Goal: Information Seeking & Learning: Learn about a topic

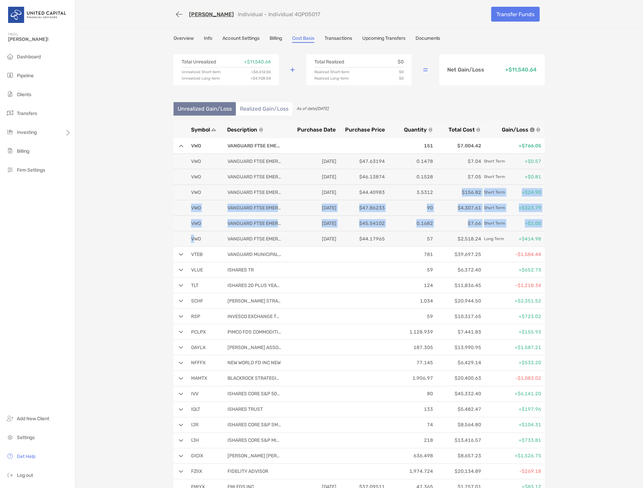
drag, startPoint x: 191, startPoint y: 237, endPoint x: 454, endPoint y: 196, distance: 266.4
click at [454, 196] on div "VWO VANGUARD FTSE EMERGING MARKETS [DATE] $47.63194 0.1478 $7.04 Short Term +$0…" at bounding box center [359, 200] width 371 height 93
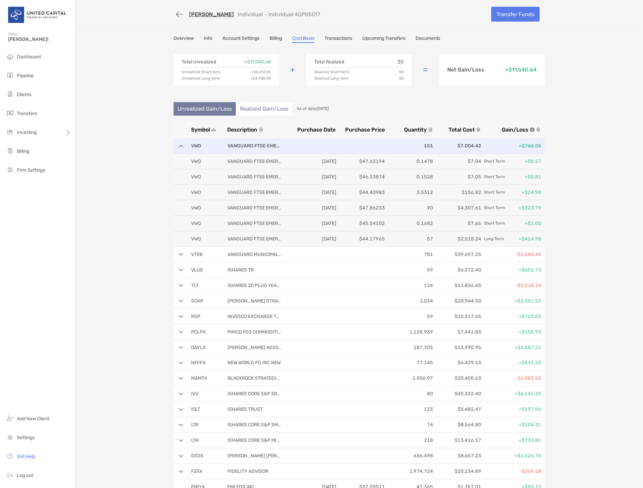
click at [196, 149] on div "VWO VANGUARD FTSE EMERGING MARKETS 151 $7,004.42 +$766.05" at bounding box center [359, 146] width 371 height 16
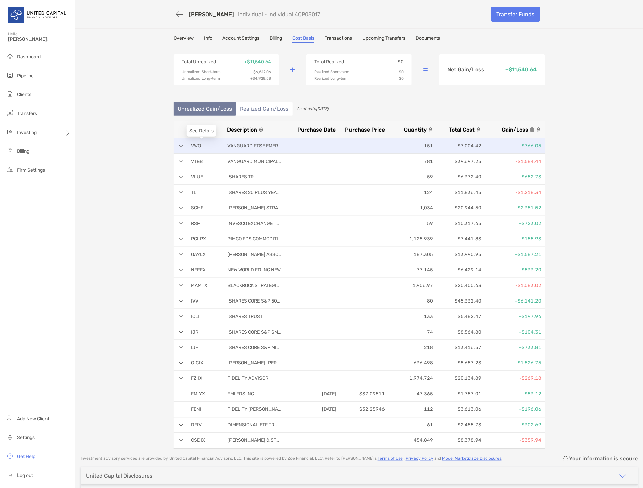
click at [192, 145] on p "VWO" at bounding box center [204, 146] width 27 height 8
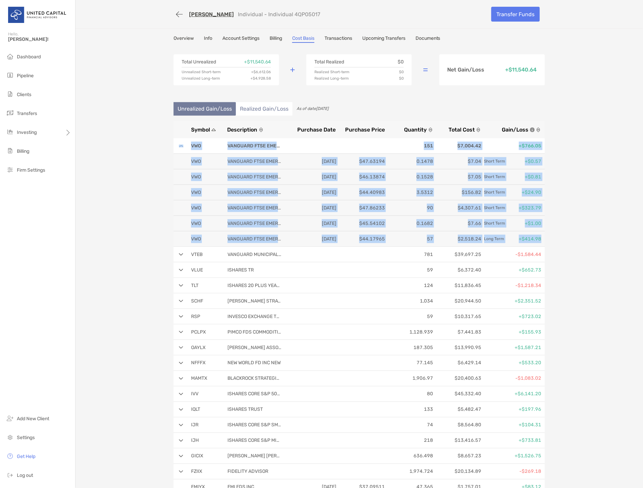
drag, startPoint x: 227, startPoint y: 150, endPoint x: 548, endPoint y: 240, distance: 333.0
click at [548, 240] on div "Overview Info Account Settings Billing Cost Basis Transactions Upcoming Transfe…" at bounding box center [359, 288] width 385 height 506
copy div "VWO VANGUARD FTSE EMERGING MARKETS 151 $7,004.42 +$766.05 VWO VANGUARD FTSE EME…"
click at [157, 206] on div "[PERSON_NAME] Individual - Individual 4QP05017 Transfer Funds Overview Info Acc…" at bounding box center [360, 271] width 568 height 542
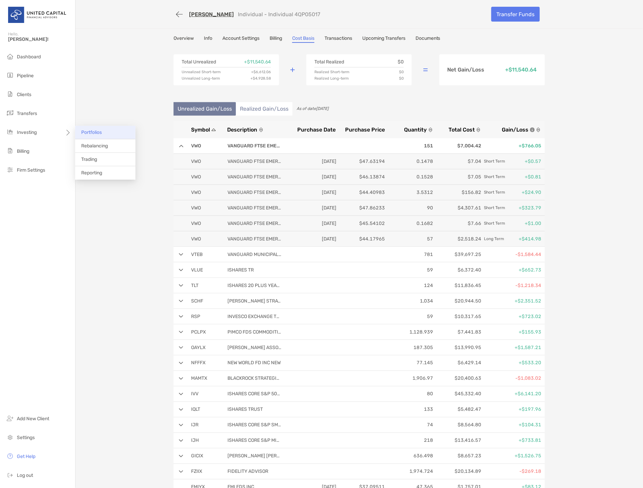
click at [87, 132] on span "Portfolios" at bounding box center [91, 132] width 21 height 6
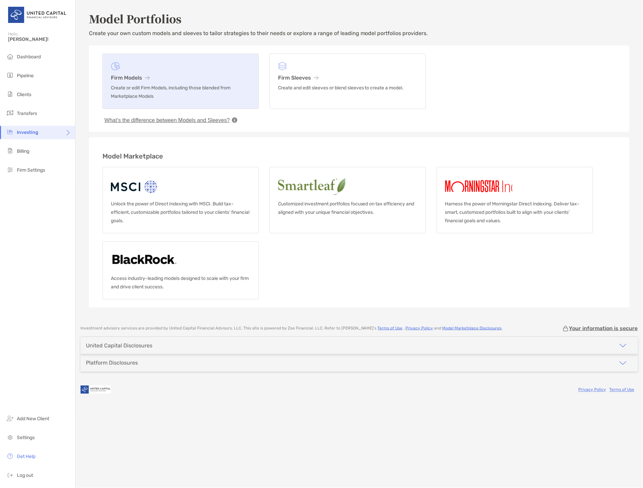
click at [163, 78] on h3 "Firm Models" at bounding box center [181, 77] width 140 height 6
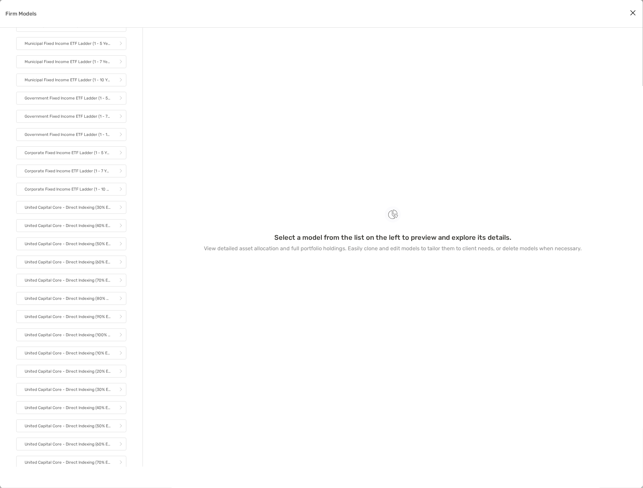
scroll to position [673, 0]
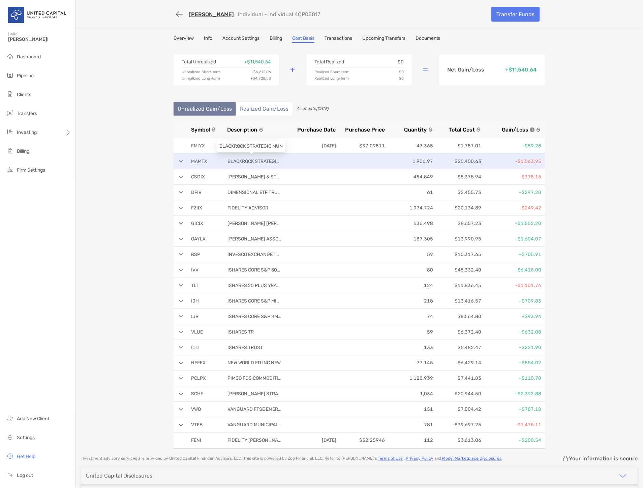
click at [276, 161] on p "BLACKROCK STRATEGIC MUN" at bounding box center [255, 161] width 54 height 8
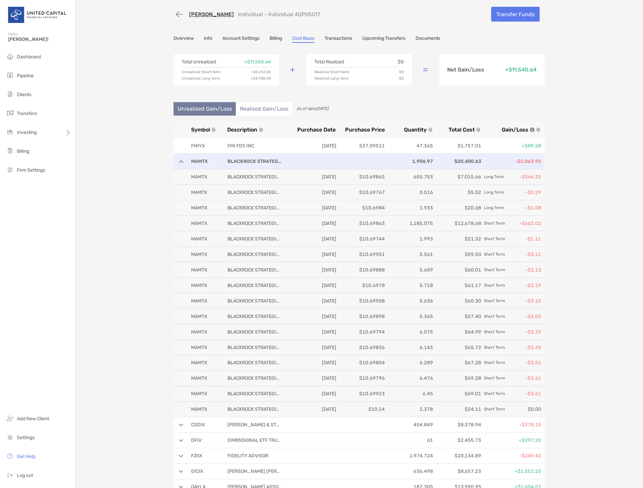
click at [215, 158] on div "MAMTX BLACKROCK STRATEGIC MUN 1,906.97 $20,400.63 -$1,063.95" at bounding box center [359, 162] width 371 height 16
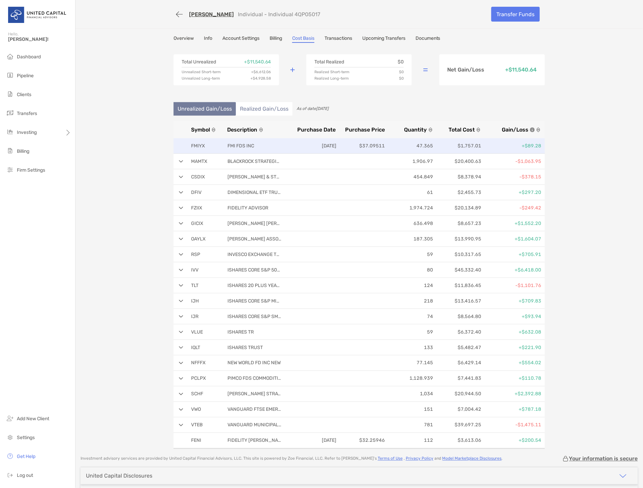
click at [236, 144] on p "FMI FDS INC" at bounding box center [255, 146] width 54 height 8
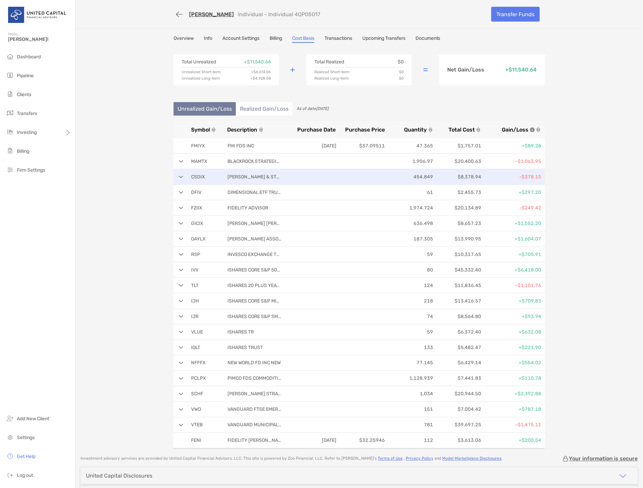
click at [175, 176] on div "[PERSON_NAME] & STEERS REAL ESTATE 454.849 $8,378.94 -$378.15" at bounding box center [359, 177] width 371 height 16
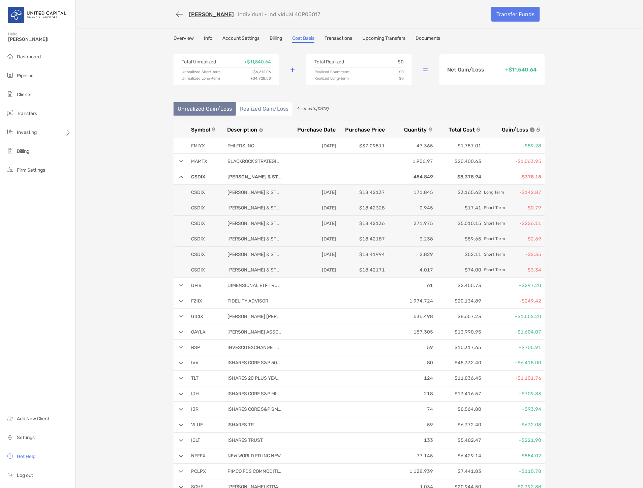
click at [179, 284] on img at bounding box center [181, 285] width 4 height 3
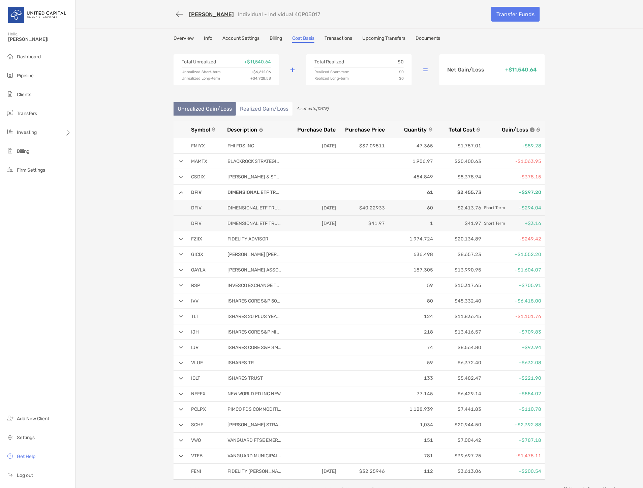
click at [179, 239] on img at bounding box center [181, 239] width 4 height 3
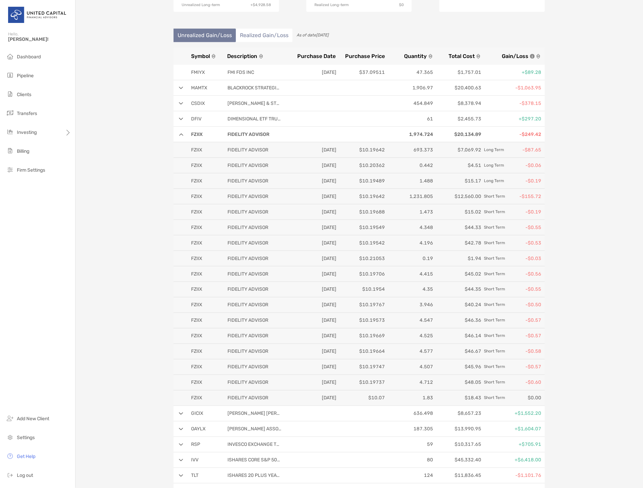
scroll to position [75, 0]
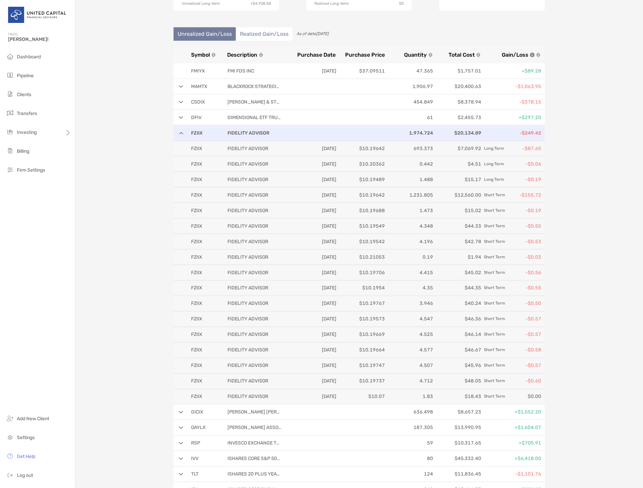
click at [181, 132] on div "FZIIX FIDELITY ADVISOR 1,974.724 $20,134.89 -$249.42" at bounding box center [359, 133] width 371 height 16
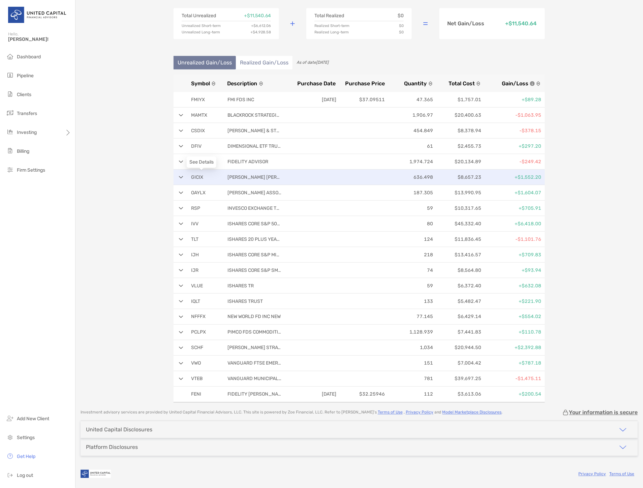
click at [215, 178] on p "GICIX" at bounding box center [204, 177] width 27 height 8
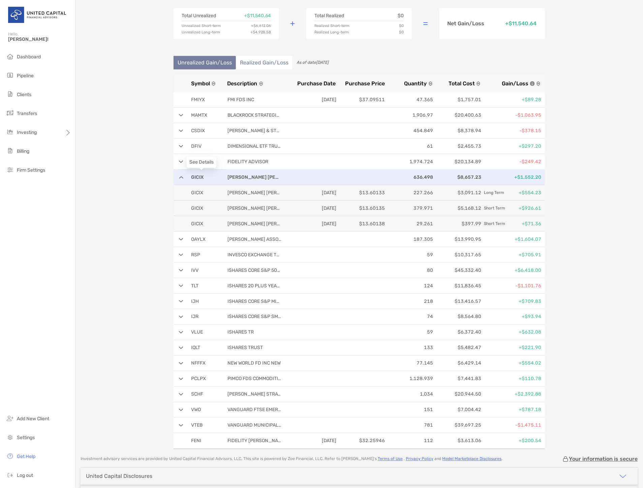
scroll to position [75, 0]
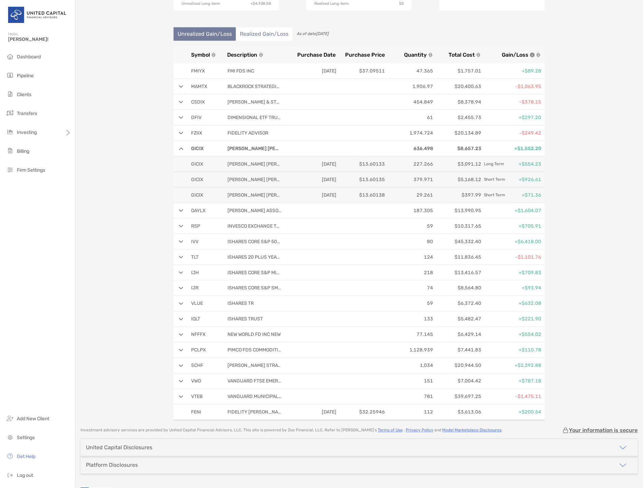
click at [179, 149] on img at bounding box center [181, 148] width 4 height 3
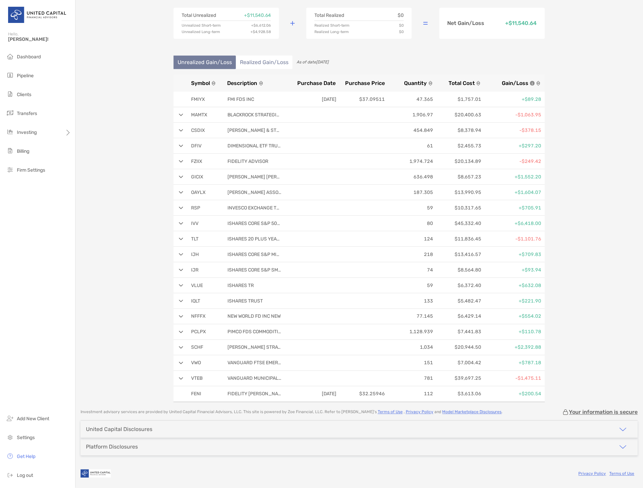
scroll to position [46, 0]
click at [180, 192] on img at bounding box center [181, 192] width 4 height 3
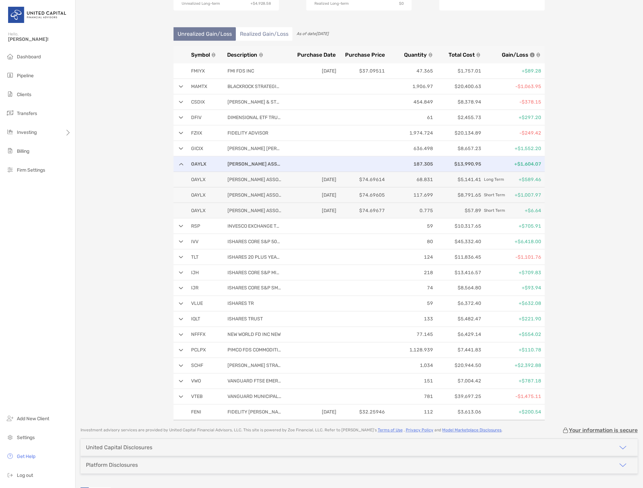
click at [178, 166] on div "[PERSON_NAME] ASSOC INVT TR 187.305 $13,990.95 +$1,604.07" at bounding box center [359, 164] width 371 height 16
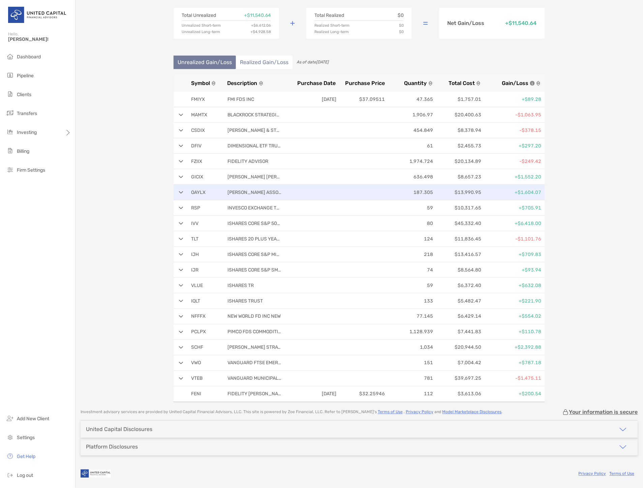
scroll to position [46, 0]
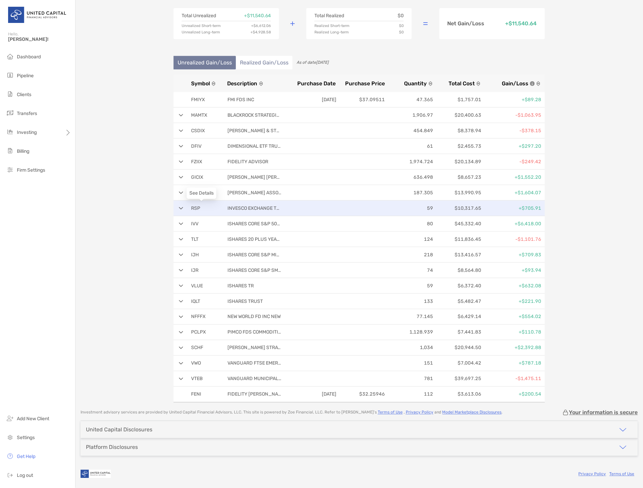
click at [206, 208] on p "RSP" at bounding box center [204, 208] width 27 height 8
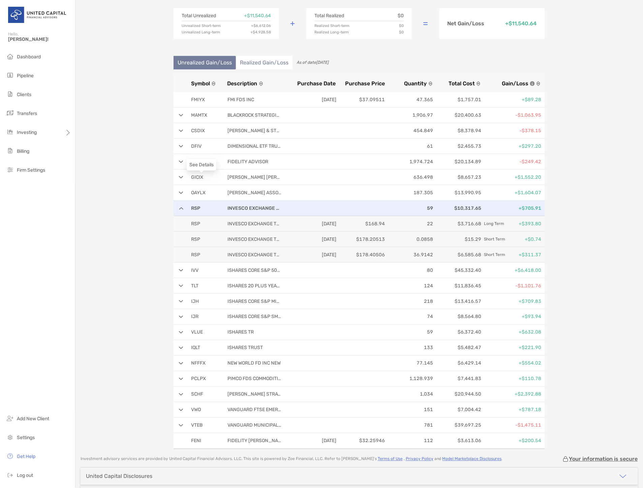
scroll to position [75, 0]
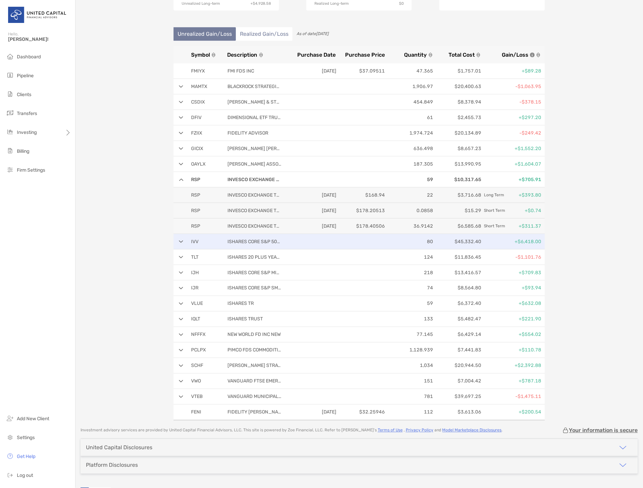
click at [245, 247] on div "IVV ISHARES CORE S&P 500 ETF 80 $45,332.40 +$6,418.00" at bounding box center [359, 242] width 371 height 16
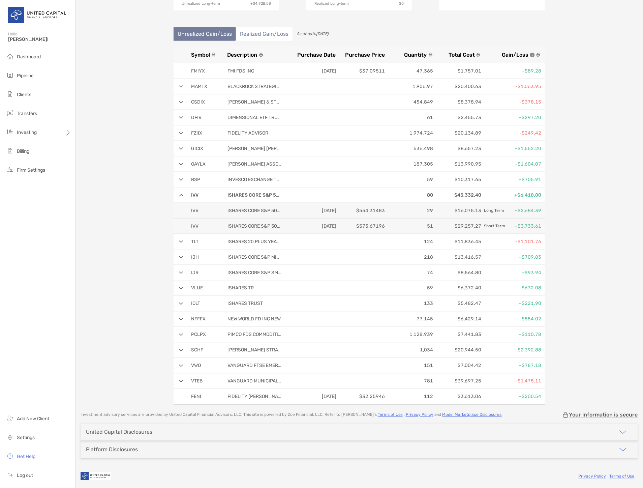
click at [179, 194] on img at bounding box center [181, 195] width 4 height 3
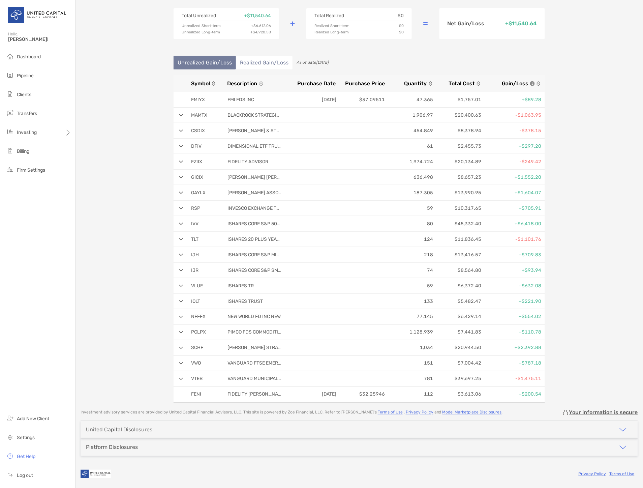
click at [179, 238] on img at bounding box center [181, 239] width 4 height 3
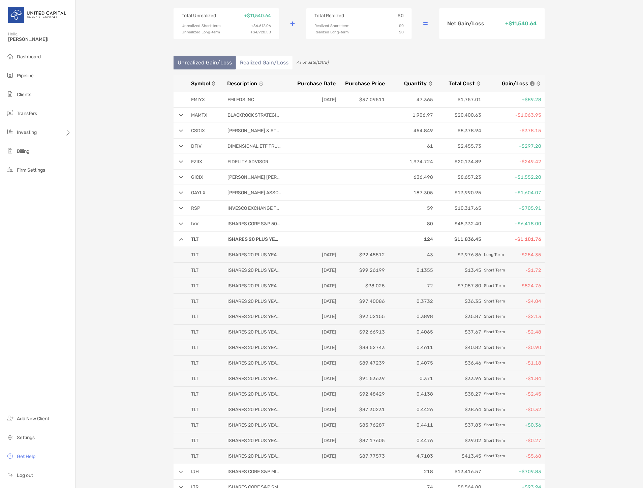
scroll to position [75, 0]
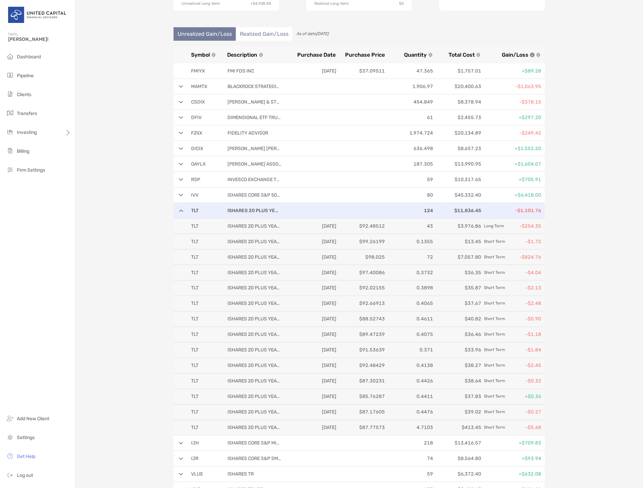
click at [180, 208] on div "TLT ISHARES 20 PLUS YEAR TREASURY 124 $11,836.45 -$1,101.76" at bounding box center [359, 211] width 371 height 16
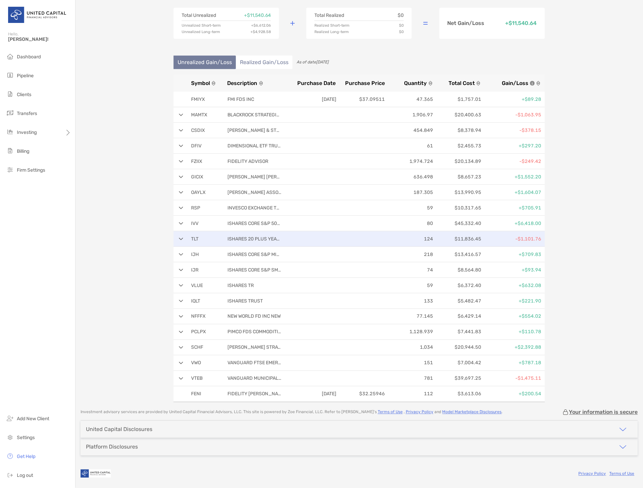
scroll to position [46, 0]
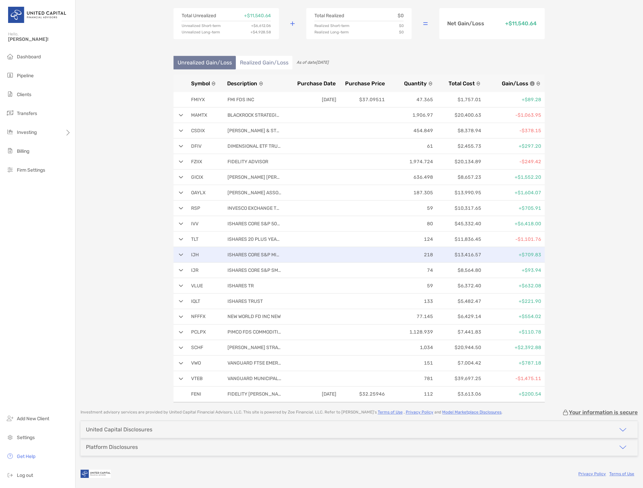
click at [184, 251] on div "IJH ISHARES CORE S&P MID CAP ETF 218 $13,416.57 +$709.83" at bounding box center [359, 255] width 371 height 16
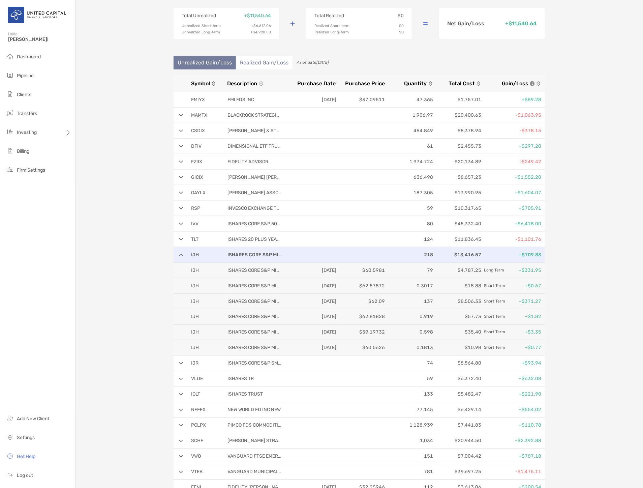
scroll to position [75, 0]
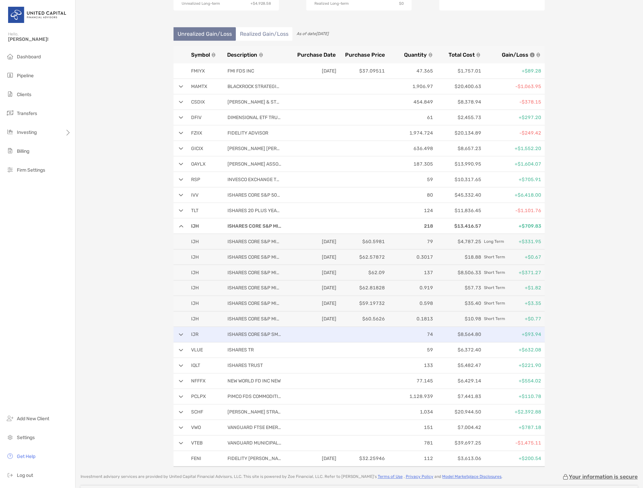
click at [182, 332] on div "IJR ISHARES CORE S&P SMALL CAP ETF 74 $8,564.80 +$93.94" at bounding box center [359, 335] width 371 height 16
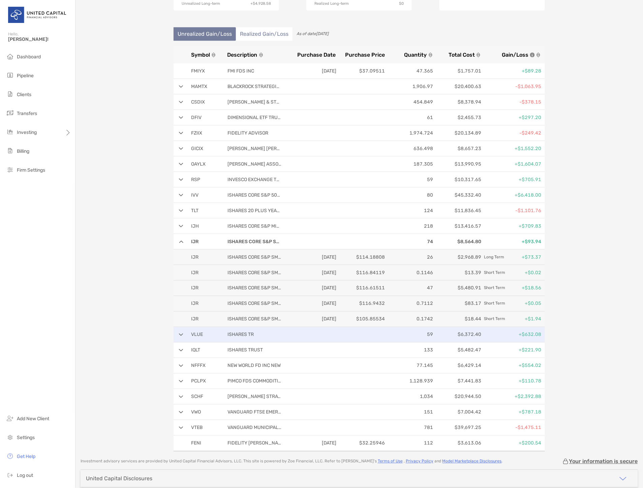
click at [221, 332] on div "VLUE ISHARES TR 59 $6,372.40 +$632.08" at bounding box center [359, 335] width 371 height 16
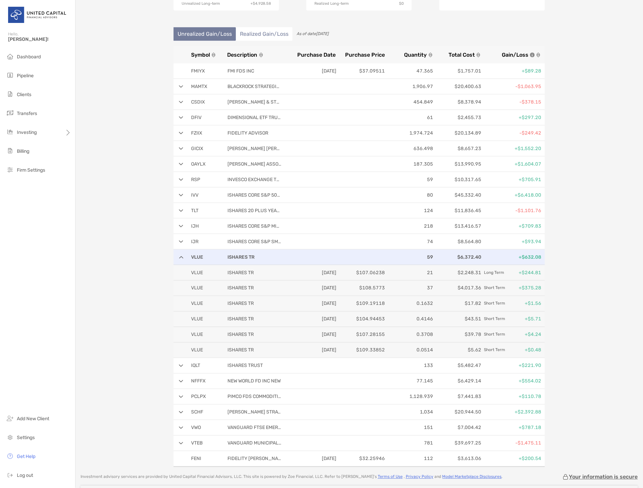
click at [180, 255] on div "VLUE ISHARES TR 59 $6,372.40 +$632.08" at bounding box center [359, 257] width 371 height 16
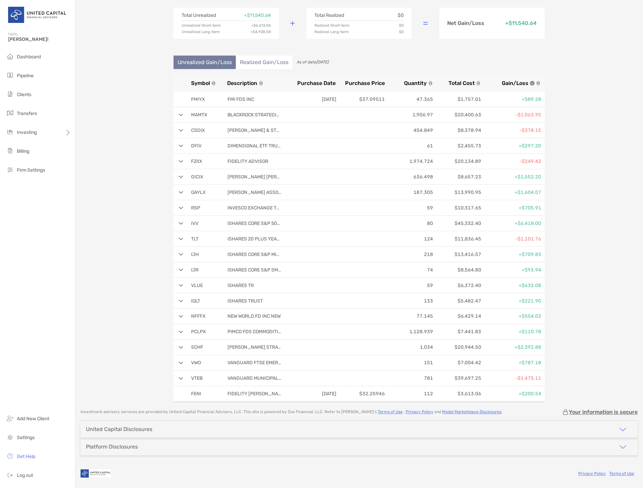
scroll to position [46, 0]
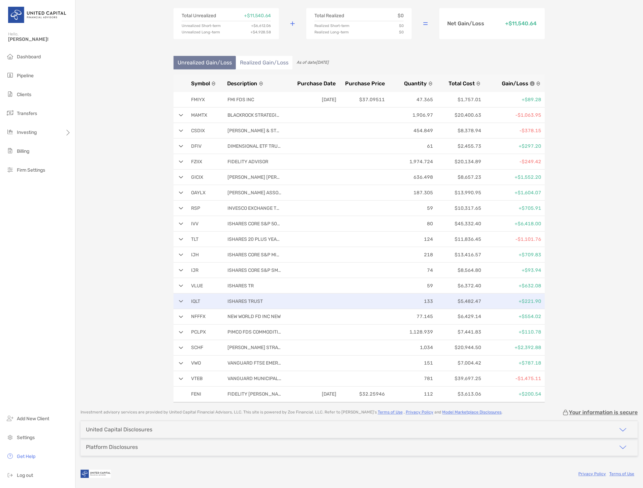
click at [218, 295] on div "IQLT ISHARES TRUST 133 $5,482.47 +$221.90" at bounding box center [359, 302] width 371 height 16
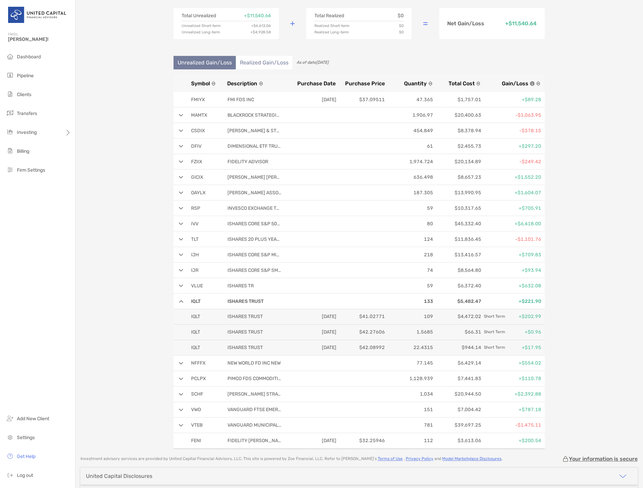
scroll to position [75, 0]
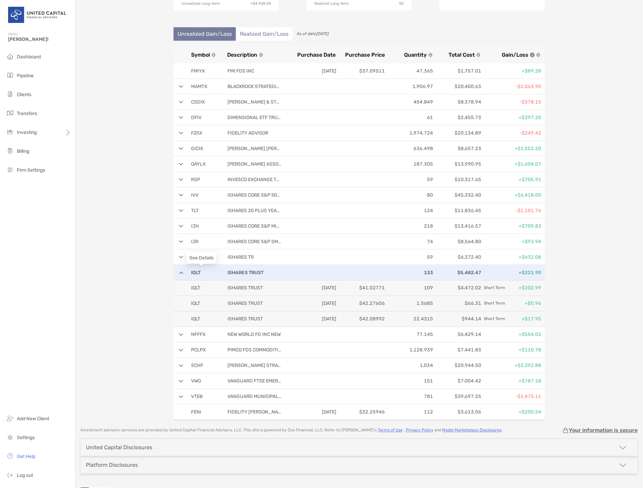
click at [180, 275] on div "IQLT ISHARES TRUST 133 $5,482.47 +$221.90" at bounding box center [359, 273] width 371 height 16
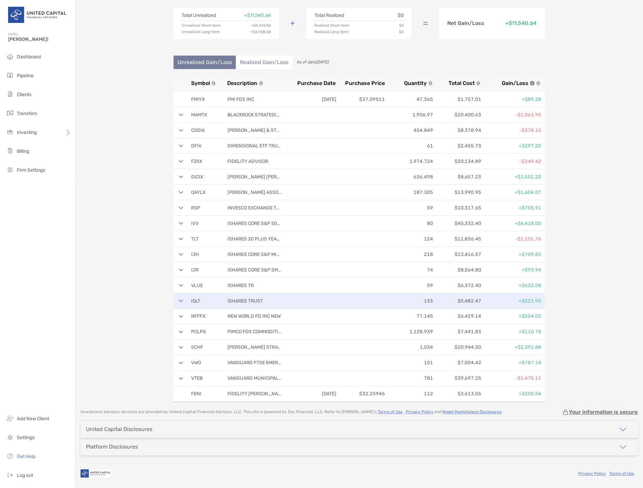
scroll to position [46, 0]
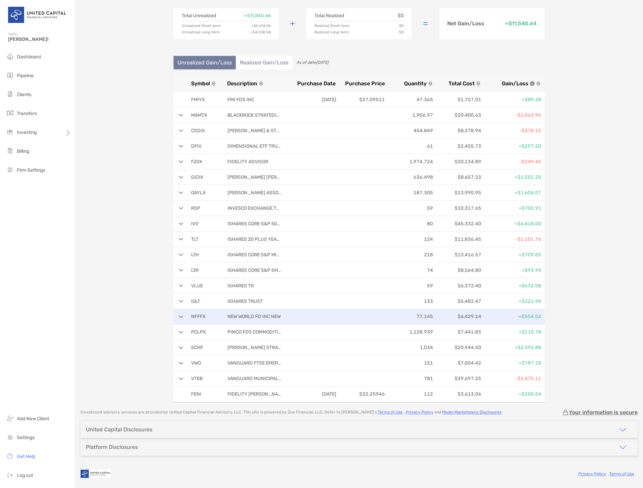
click at [217, 313] on div "NFFFX NEW WORLD FD INC NEW 77.145 $6,429.14 +$554.02" at bounding box center [359, 317] width 371 height 16
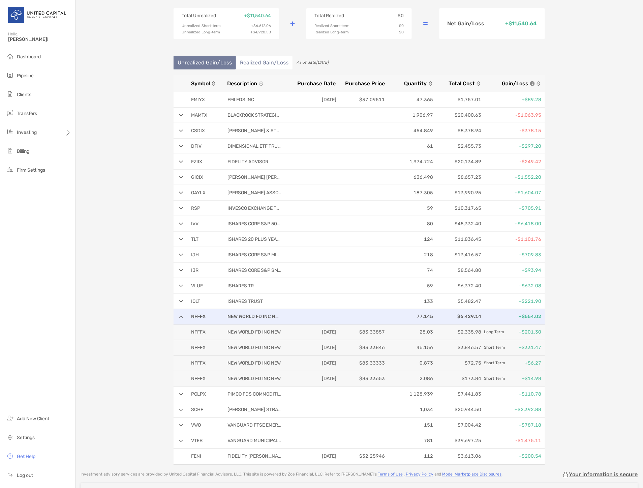
scroll to position [75, 0]
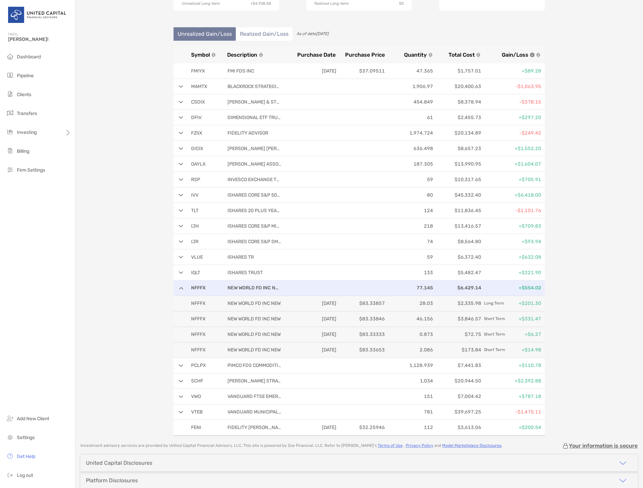
click at [184, 285] on div "NFFFX NEW WORLD FD INC NEW 77.145 $6,429.14 +$554.02" at bounding box center [359, 288] width 371 height 16
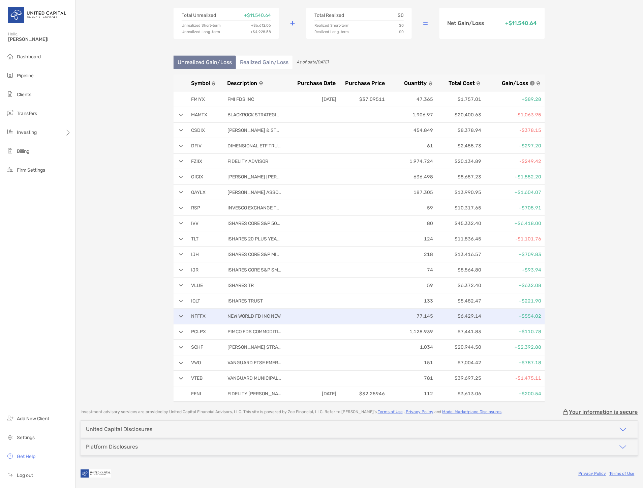
scroll to position [46, 0]
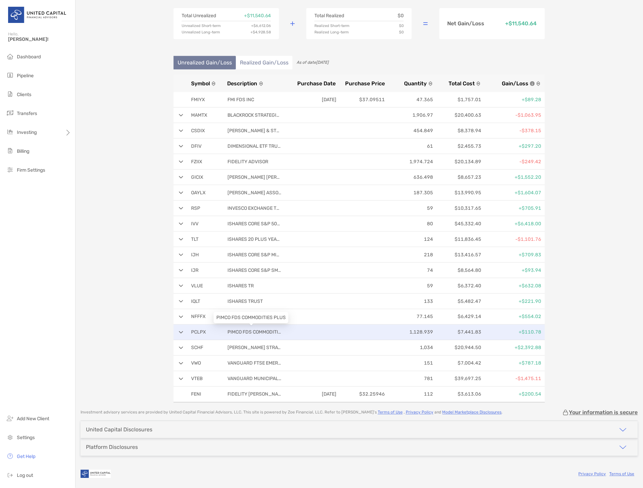
click at [209, 329] on p "PCLPX" at bounding box center [204, 332] width 27 height 8
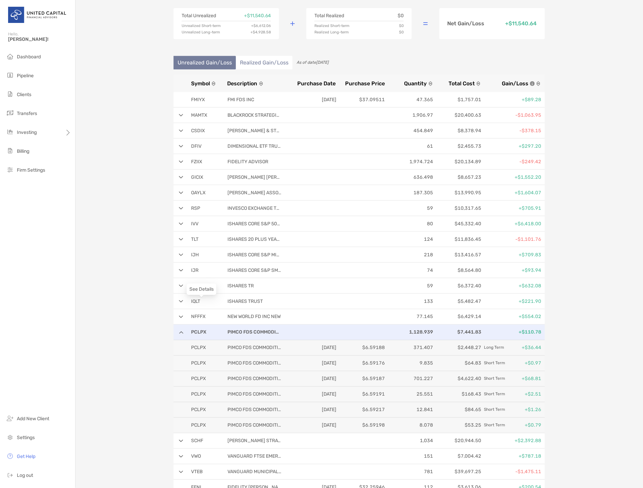
scroll to position [75, 0]
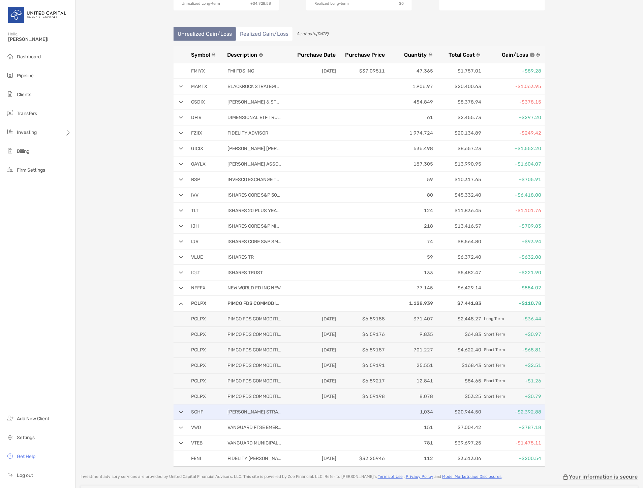
click at [309, 416] on div "SCHF [PERSON_NAME] STRATEGIC TR 1,034 $20,944.50 +$2,392.88" at bounding box center [359, 413] width 371 height 16
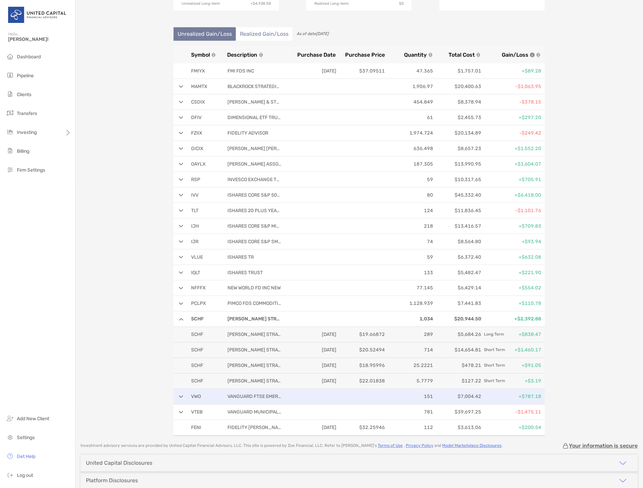
click at [306, 395] on p at bounding box center [314, 396] width 46 height 8
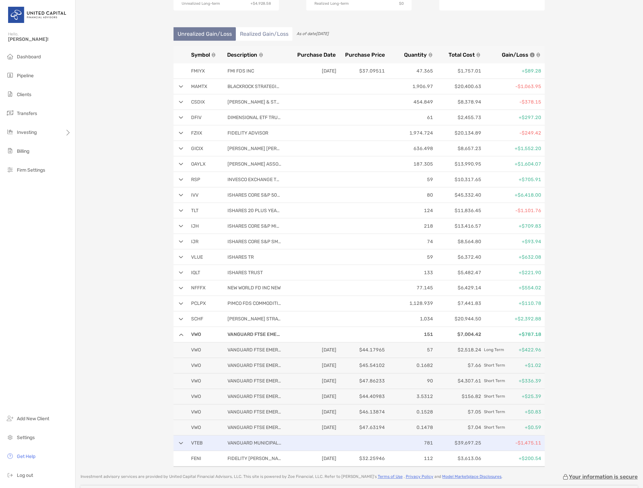
click at [205, 447] on p "VTEB" at bounding box center [204, 443] width 27 height 8
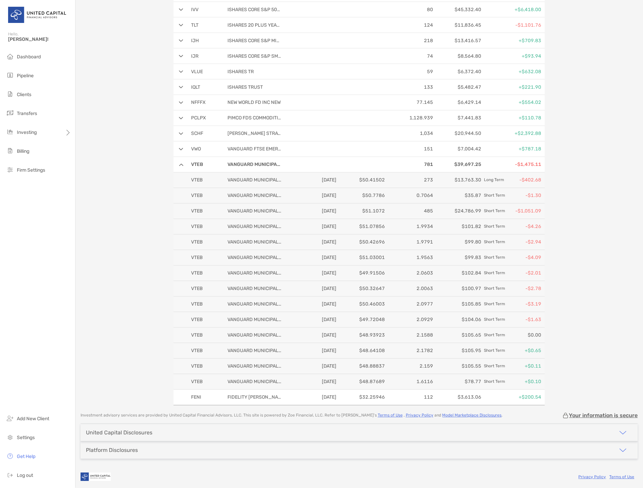
scroll to position [262, 0]
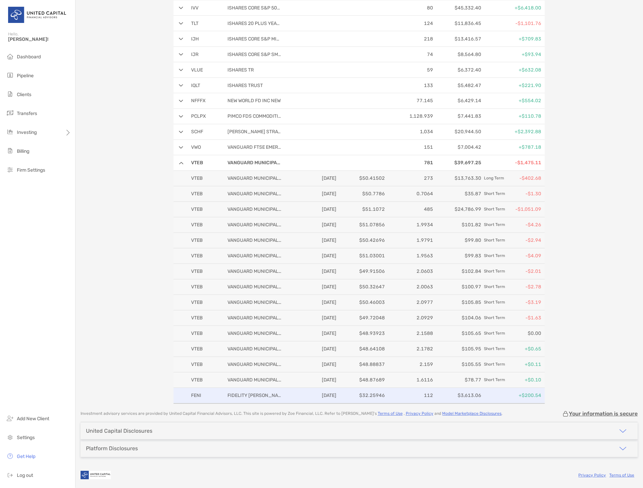
click at [220, 402] on div "FENI FIDELITY [PERSON_NAME] [DATE] $32.25946 112 $3,613.06 +$200.54" at bounding box center [359, 396] width 371 height 16
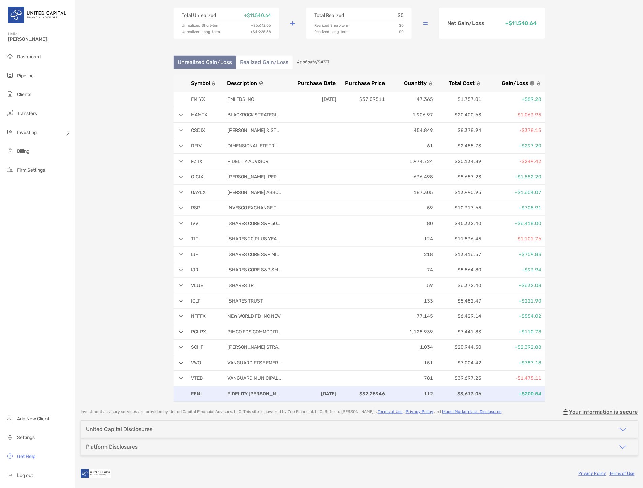
scroll to position [46, 0]
click at [244, 393] on p "FIDELITY [PERSON_NAME]" at bounding box center [255, 394] width 54 height 8
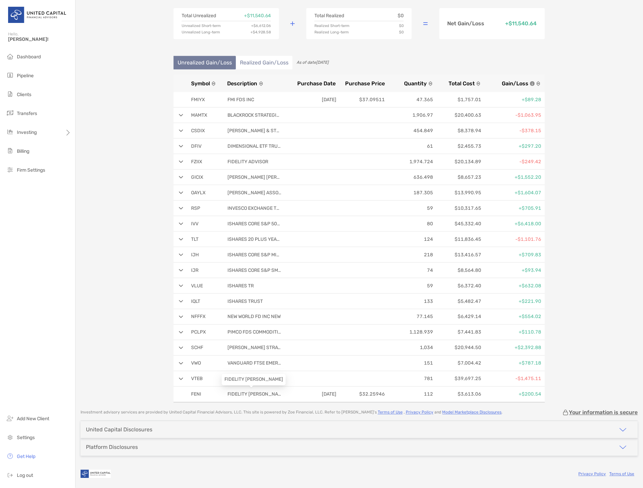
click at [251, 379] on div "FIDELITY [PERSON_NAME]" at bounding box center [254, 379] width 64 height 11
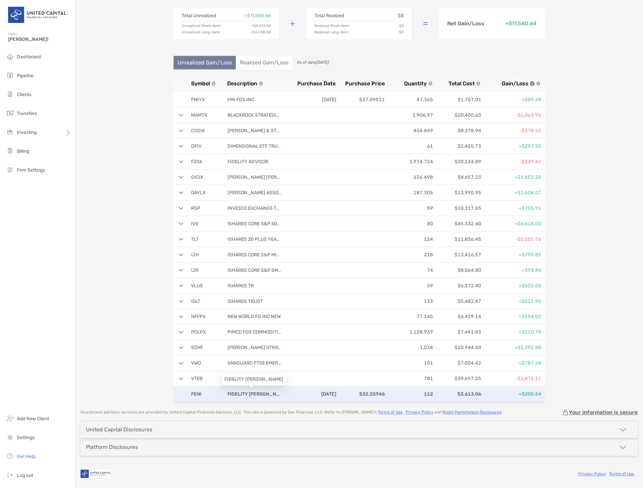
click at [253, 395] on p "FIDELITY [PERSON_NAME]" at bounding box center [255, 394] width 54 height 8
